Goal: Information Seeking & Learning: Learn about a topic

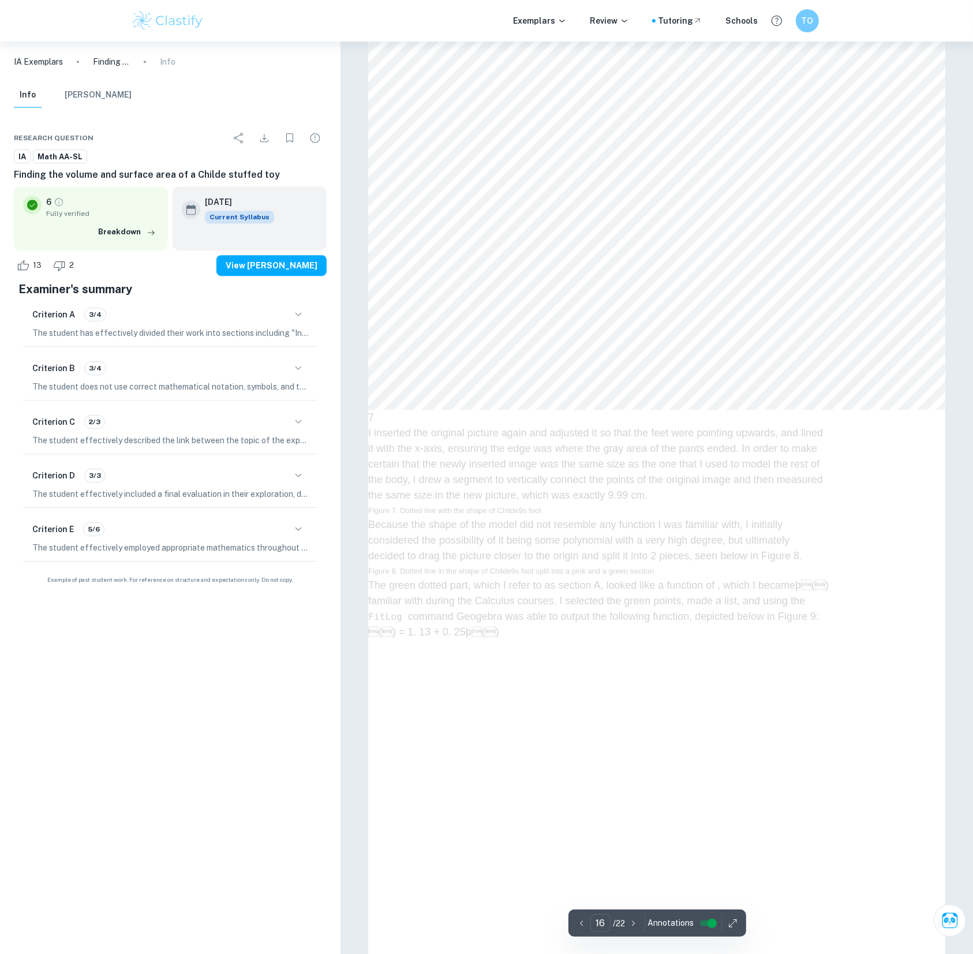
scroll to position [11566, 0]
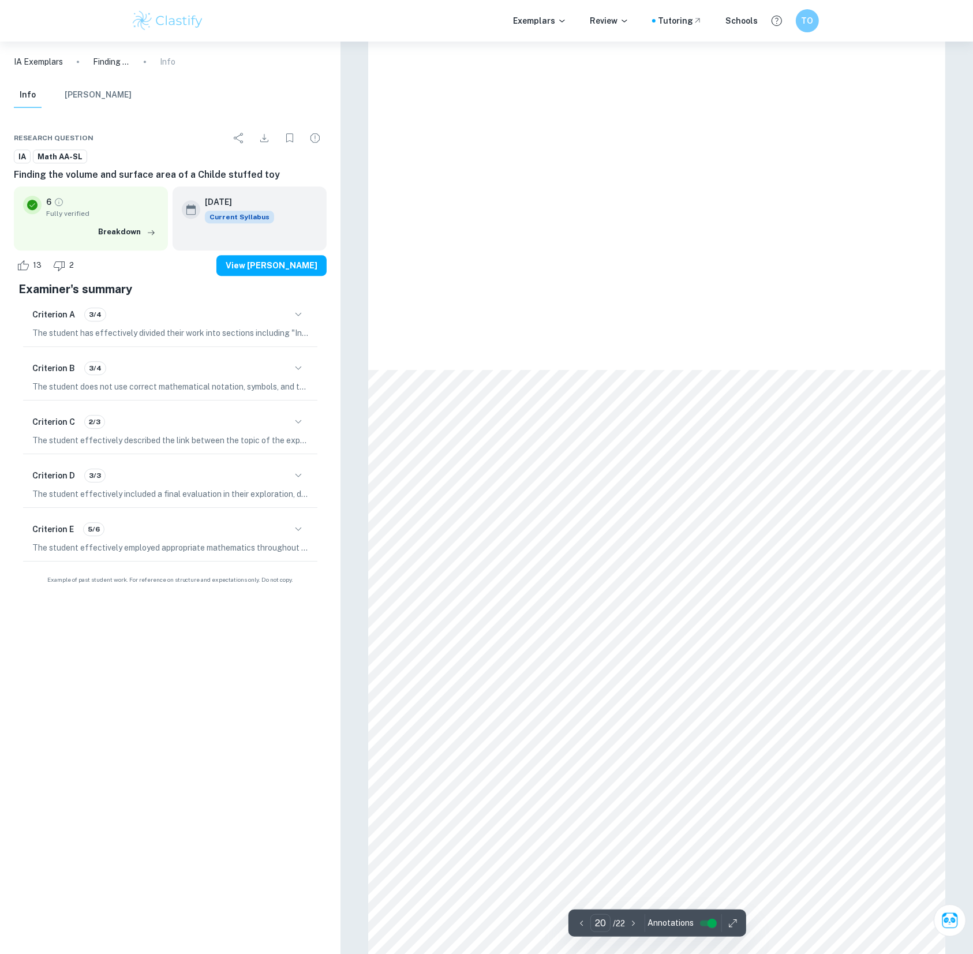
type input "21"
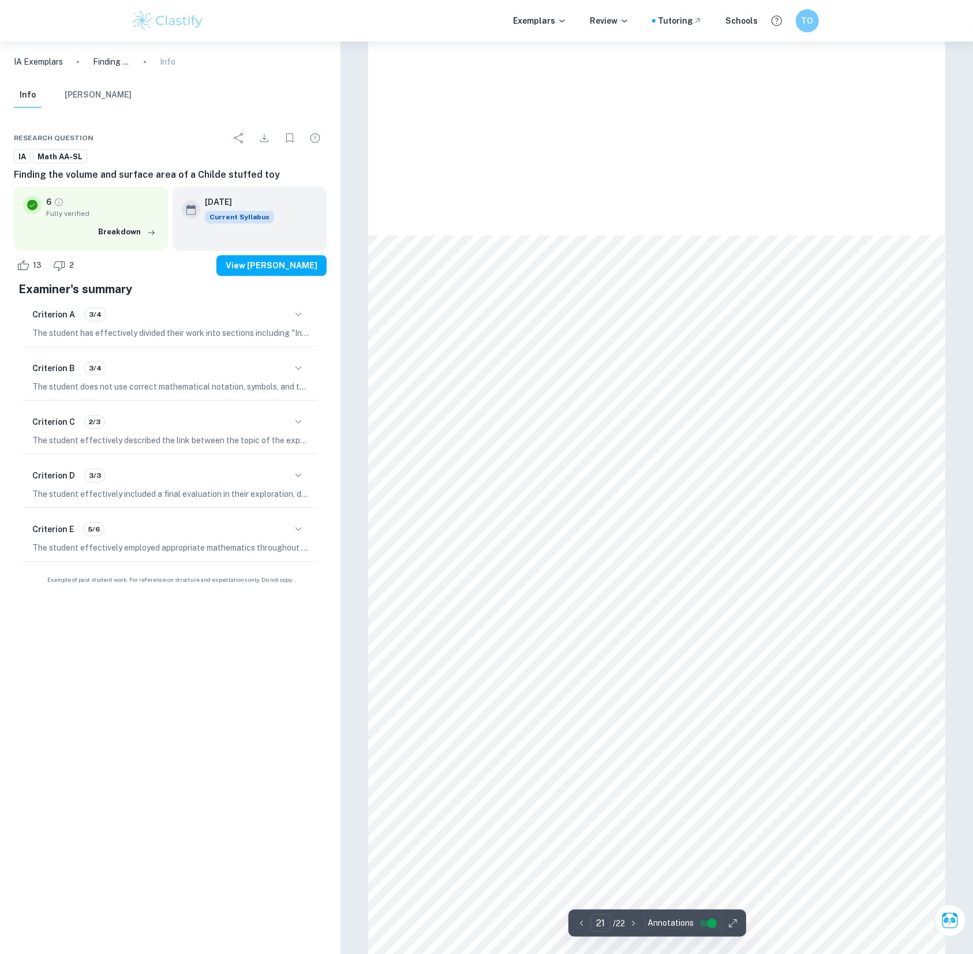
scroll to position [14812, 0]
click at [274, 432] on div "Criterion C 2/3" at bounding box center [170, 422] width 276 height 20
click at [298, 429] on icon "button" at bounding box center [298, 422] width 14 height 14
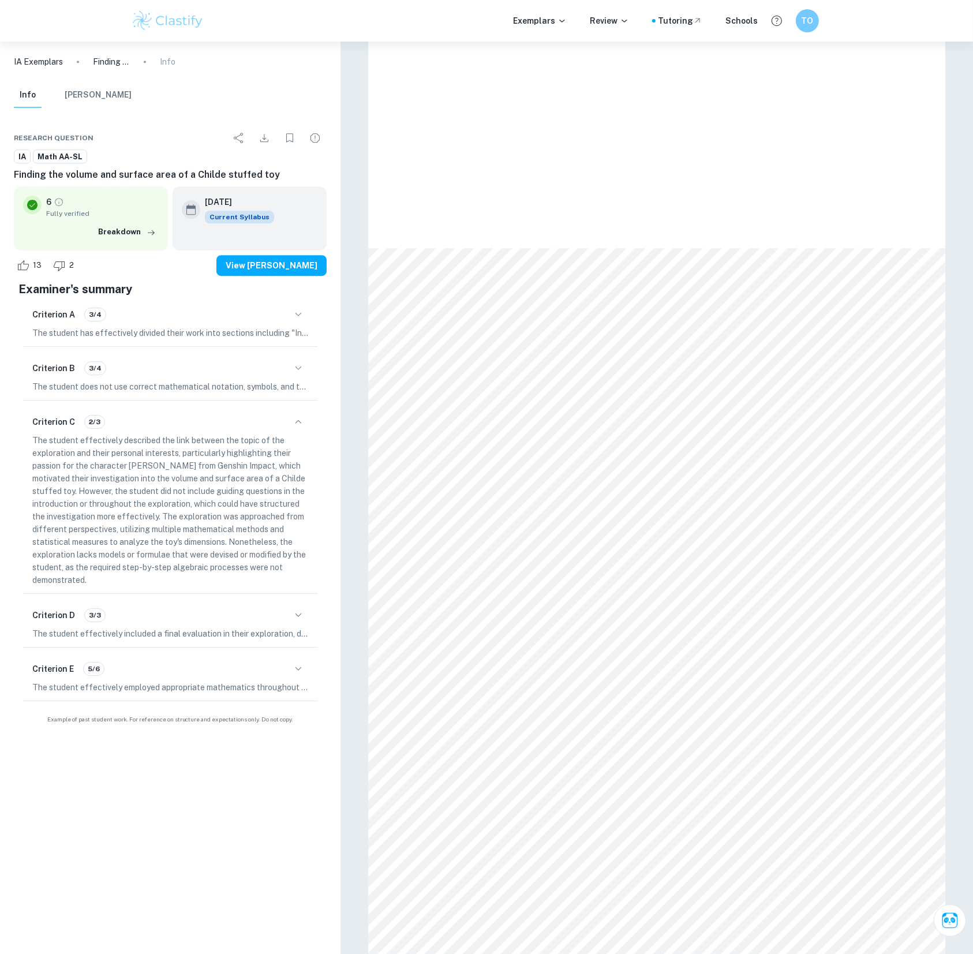
click at [298, 429] on icon "button" at bounding box center [298, 422] width 14 height 14
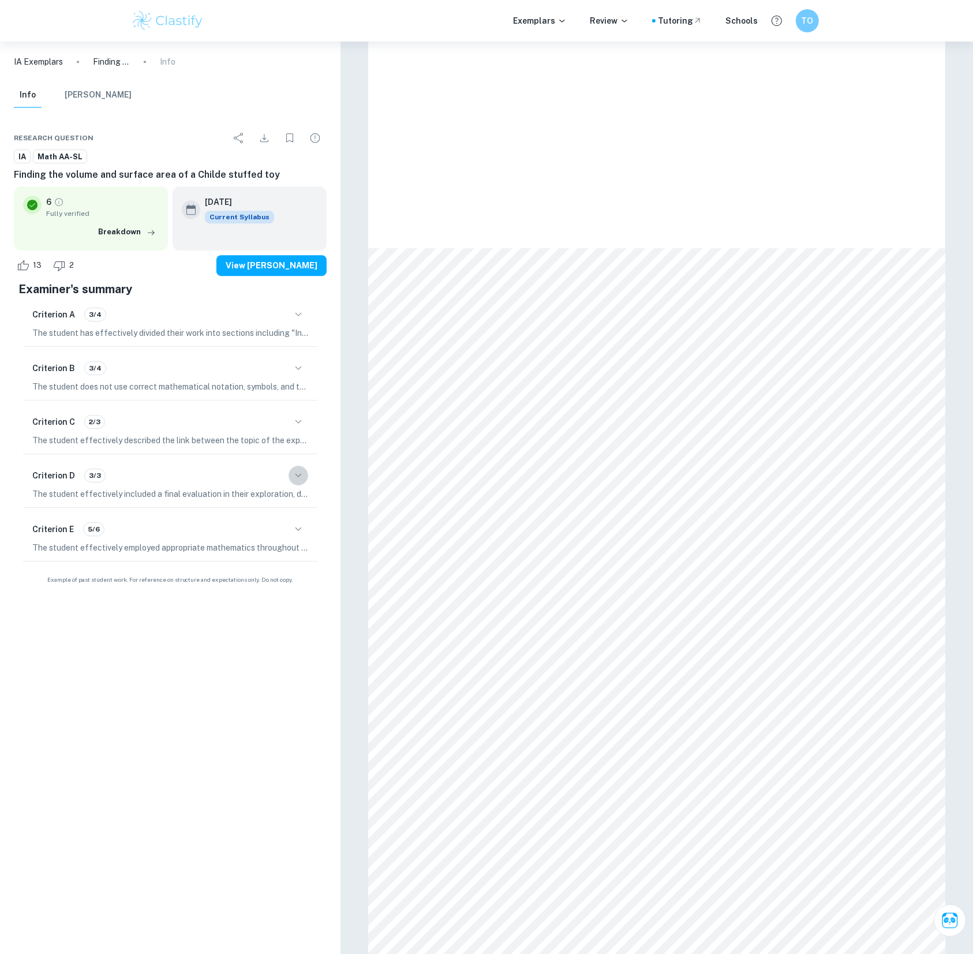
click at [295, 482] on icon "button" at bounding box center [298, 476] width 14 height 14
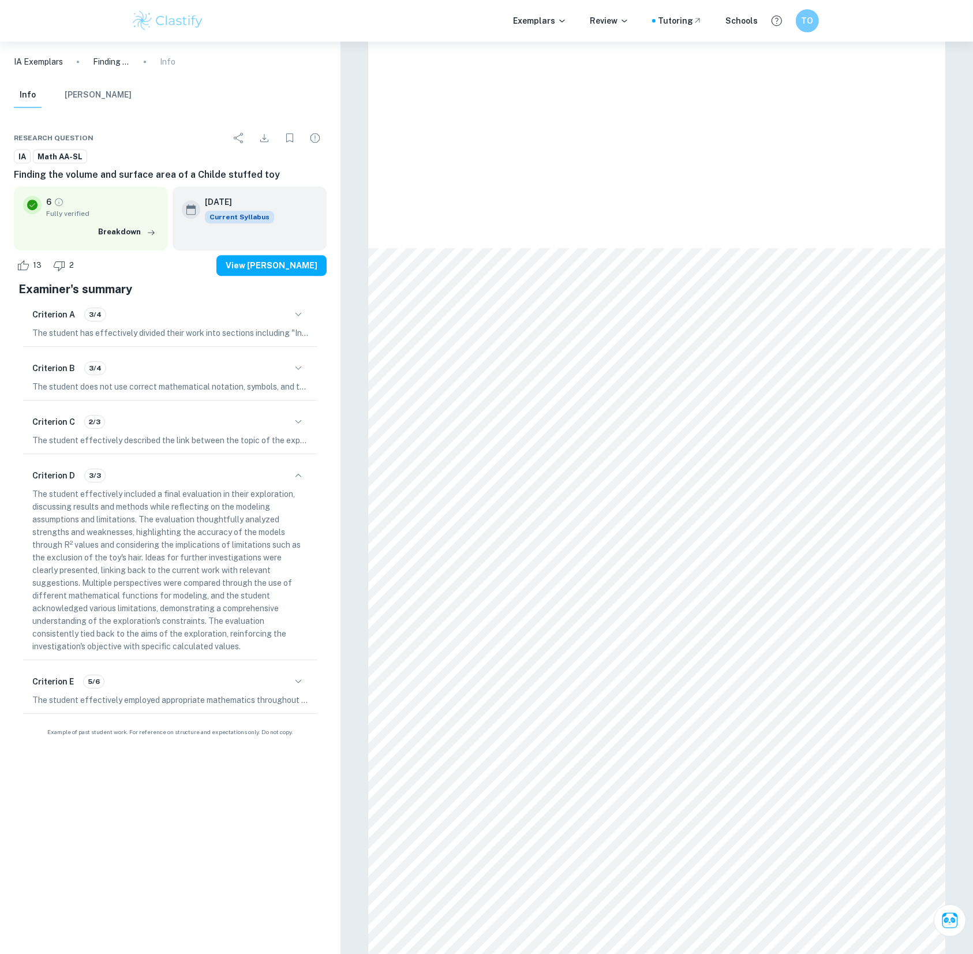
click at [298, 482] on icon "button" at bounding box center [298, 476] width 14 height 14
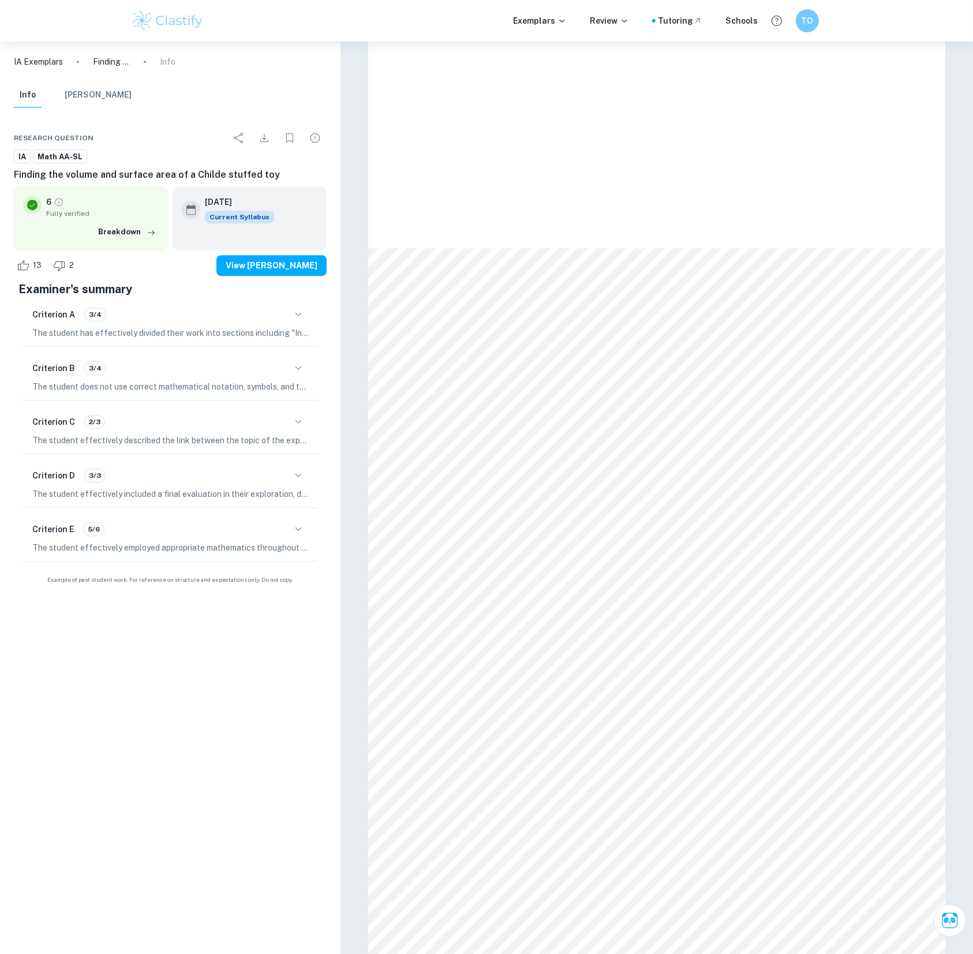
click at [295, 539] on button "button" at bounding box center [298, 529] width 20 height 20
